Goal: Task Accomplishment & Management: Manage account settings

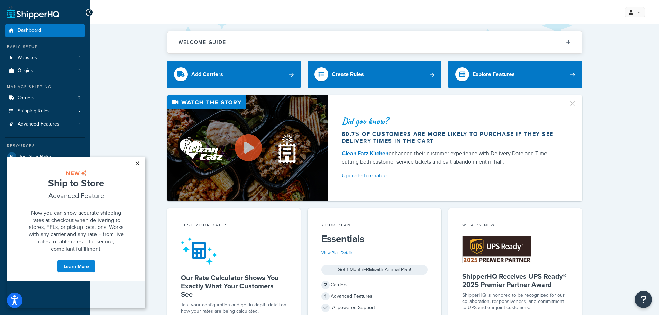
click at [137, 163] on link "×" at bounding box center [137, 163] width 12 height 12
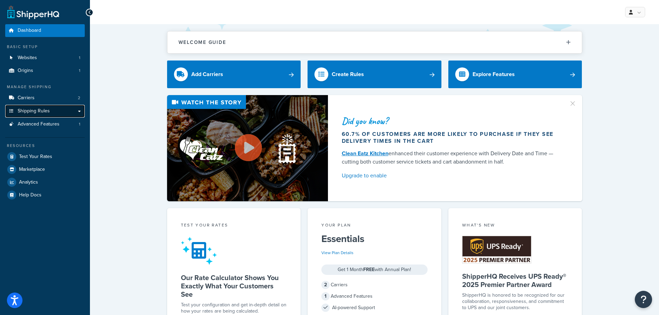
click at [77, 111] on link "Shipping Rules" at bounding box center [45, 111] width 80 height 13
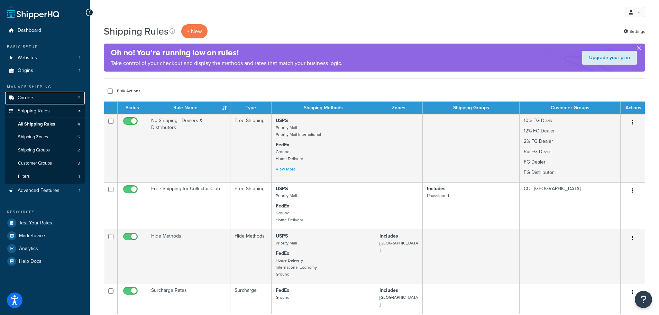
click at [29, 96] on span "Carriers" at bounding box center [26, 98] width 17 height 6
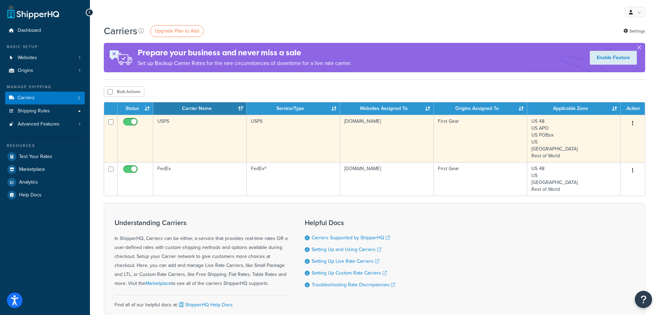
click at [377, 130] on td "first-gear.mybigcommerce.com" at bounding box center [386, 138] width 93 height 47
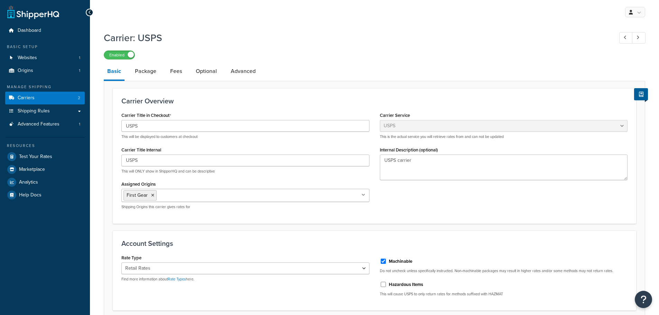
select select "usps"
click at [145, 70] on link "Package" at bounding box center [145, 71] width 28 height 17
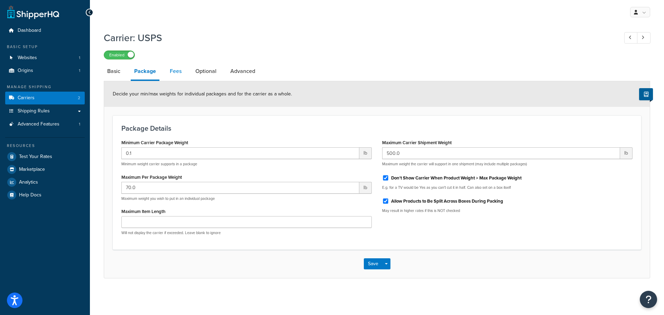
click at [177, 72] on link "Fees" at bounding box center [175, 71] width 19 height 17
select select "AFTER"
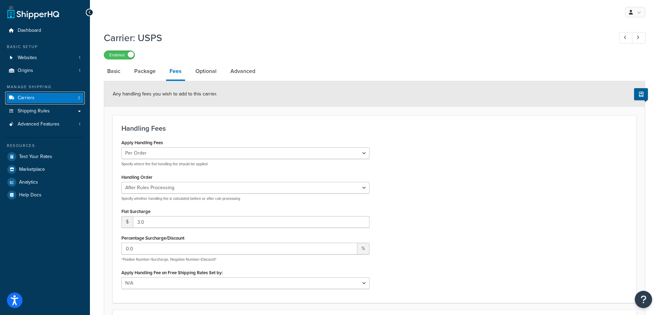
click at [28, 96] on span "Carriers" at bounding box center [26, 98] width 17 height 6
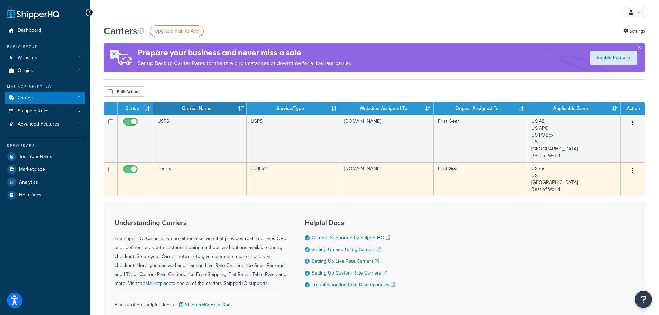
click at [177, 170] on td "FedEx" at bounding box center [199, 179] width 93 height 34
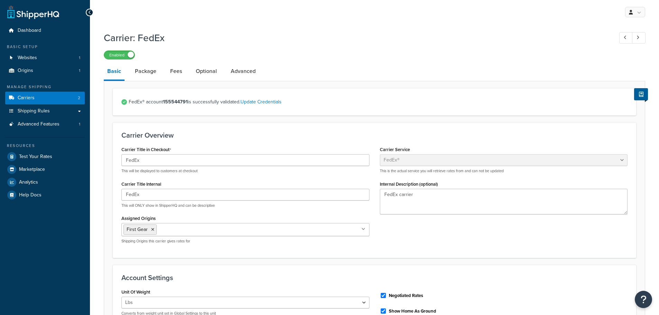
select select "fedEx"
select select "REGULAR_PICKUP"
select select "YOUR_PACKAGING"
click at [176, 70] on link "Fees" at bounding box center [176, 71] width 19 height 17
select select "AFTER"
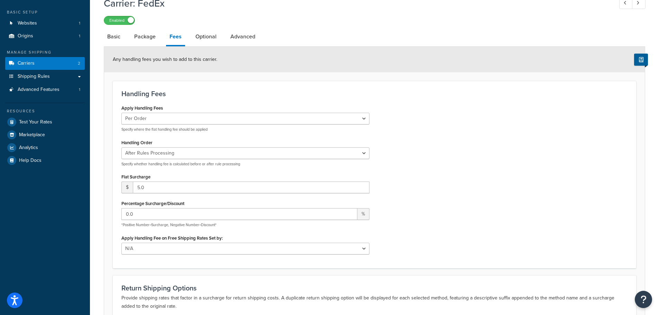
scroll to position [69, 0]
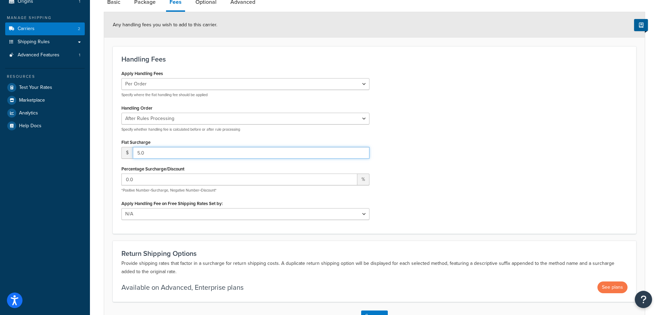
drag, startPoint x: 136, startPoint y: 153, endPoint x: 161, endPoint y: 153, distance: 24.9
click at [161, 153] on input "5.0" at bounding box center [251, 153] width 237 height 12
type input "5.50"
click at [168, 142] on div "Flat Surcharge $ 5.50" at bounding box center [245, 147] width 248 height 21
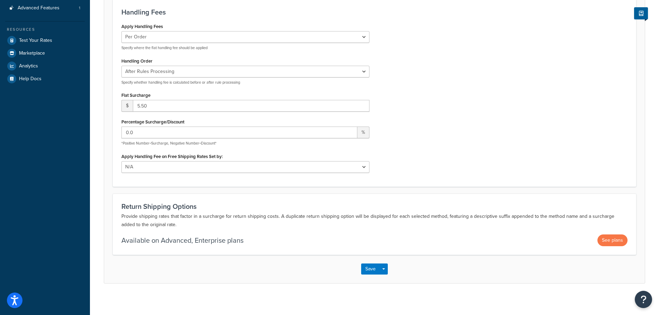
scroll to position [119, 0]
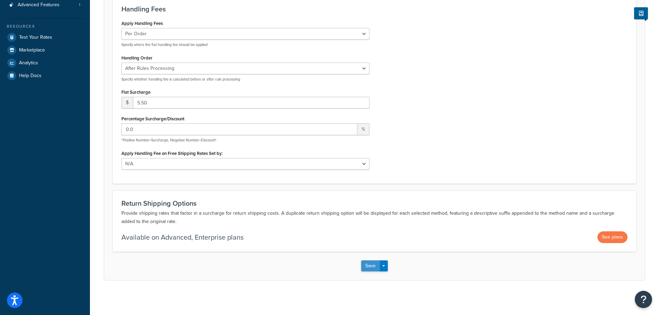
click at [370, 267] on button "Save" at bounding box center [370, 265] width 19 height 11
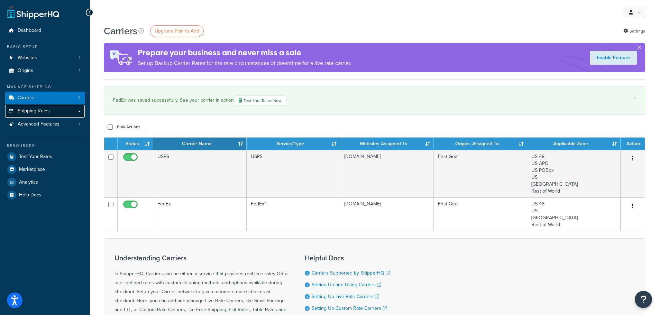
click at [36, 114] on span "Shipping Rules" at bounding box center [34, 111] width 32 height 6
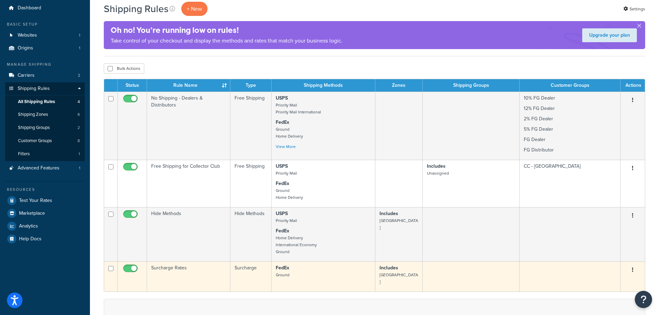
scroll to position [35, 0]
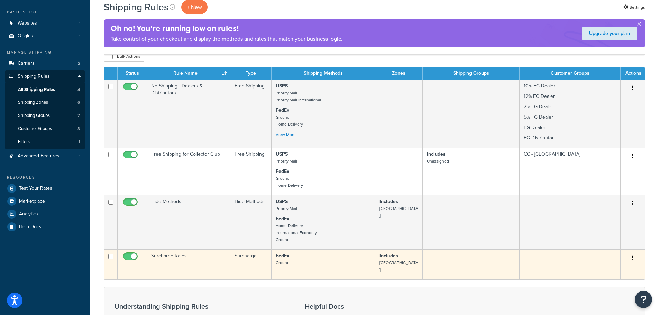
click at [335, 257] on p "FedEx Ground" at bounding box center [323, 259] width 95 height 14
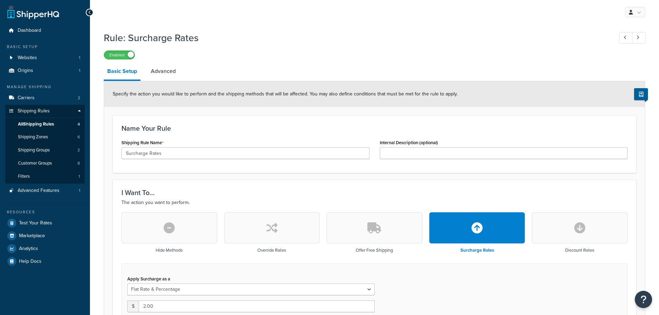
select select "FLAT_RATE_AND_PERCENTAGE"
click at [169, 74] on link "Advanced" at bounding box center [163, 71] width 32 height 17
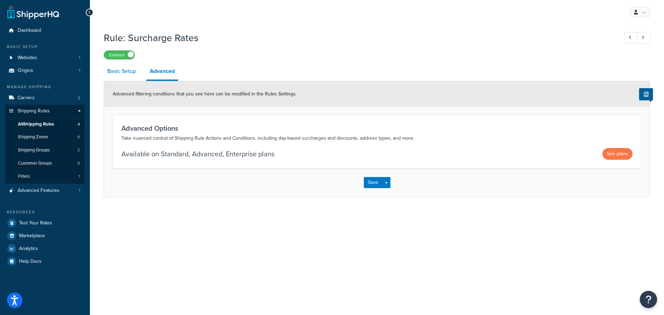
click at [122, 74] on link "Basic Setup" at bounding box center [122, 71] width 36 height 17
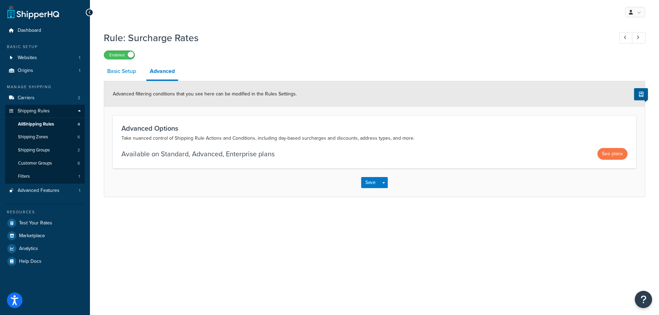
select select "FLAT_RATE_AND_PERCENTAGE"
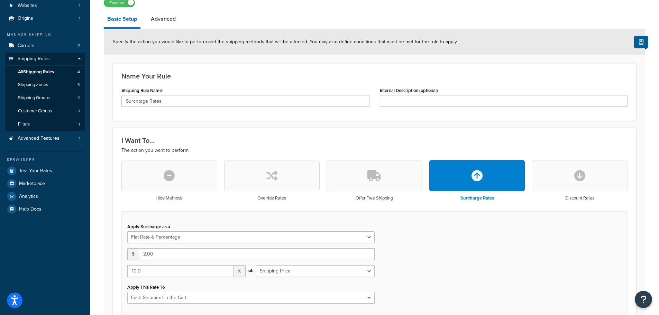
scroll to position [69, 0]
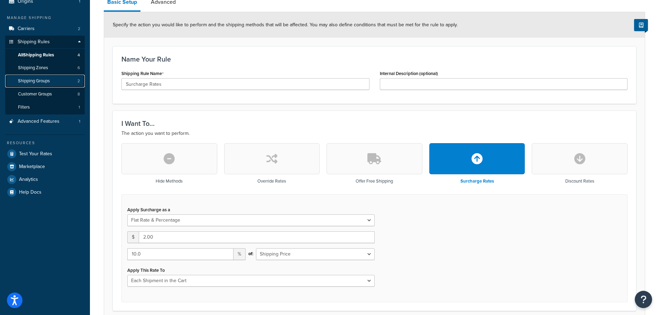
click at [34, 82] on span "Shipping Groups" at bounding box center [34, 81] width 32 height 6
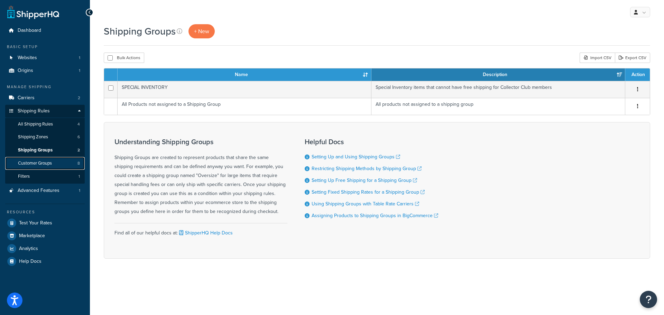
click at [47, 162] on span "Customer Groups" at bounding box center [35, 163] width 34 height 6
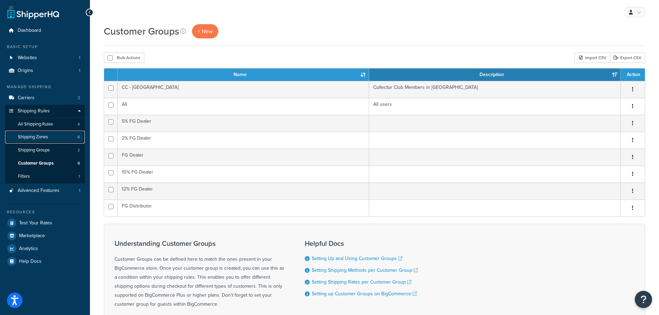
click at [44, 136] on span "Shipping Zones" at bounding box center [33, 137] width 30 height 6
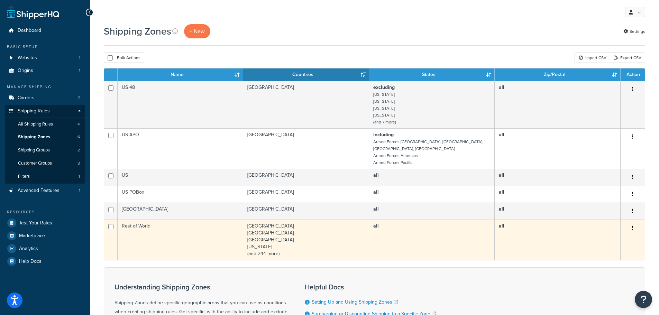
click at [172, 228] on td "Rest of World" at bounding box center [181, 240] width 126 height 40
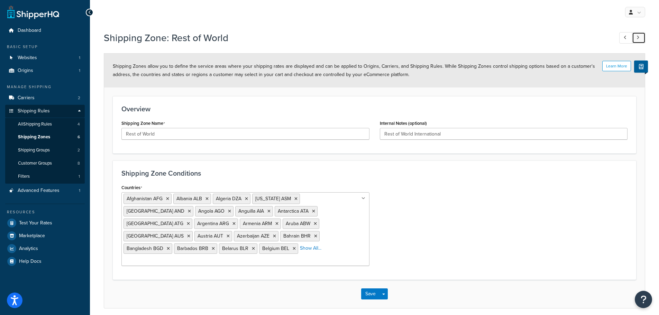
click at [641, 39] on link at bounding box center [638, 37] width 13 height 11
type input "US 48"
type input "Continuous 48 States"
select select "excluding"
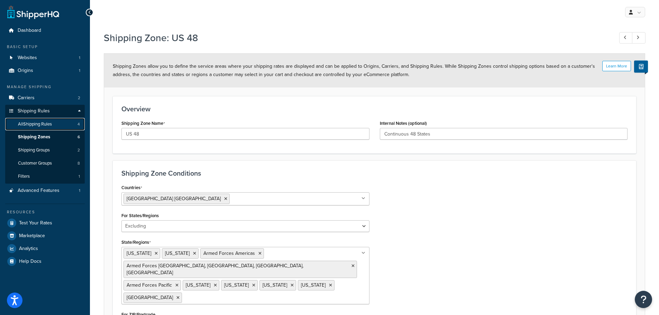
click at [42, 124] on span "All Shipping Rules" at bounding box center [35, 124] width 34 height 6
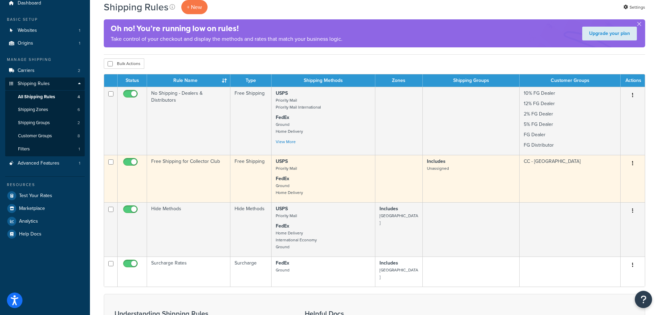
scroll to position [27, 0]
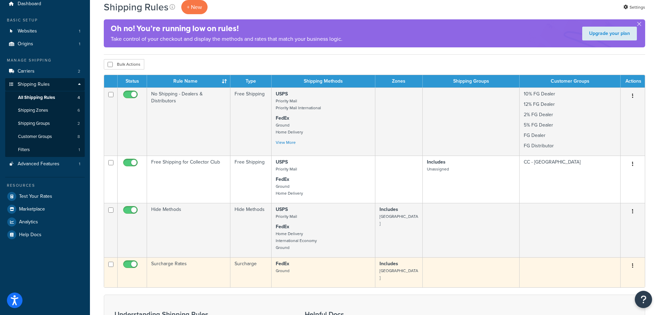
click at [303, 267] on p "FedEx Ground" at bounding box center [323, 267] width 95 height 14
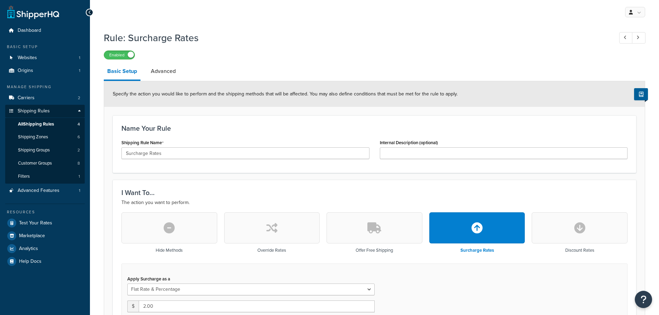
select select "FLAT_RATE_AND_PERCENTAGE"
